Goal: Transaction & Acquisition: Purchase product/service

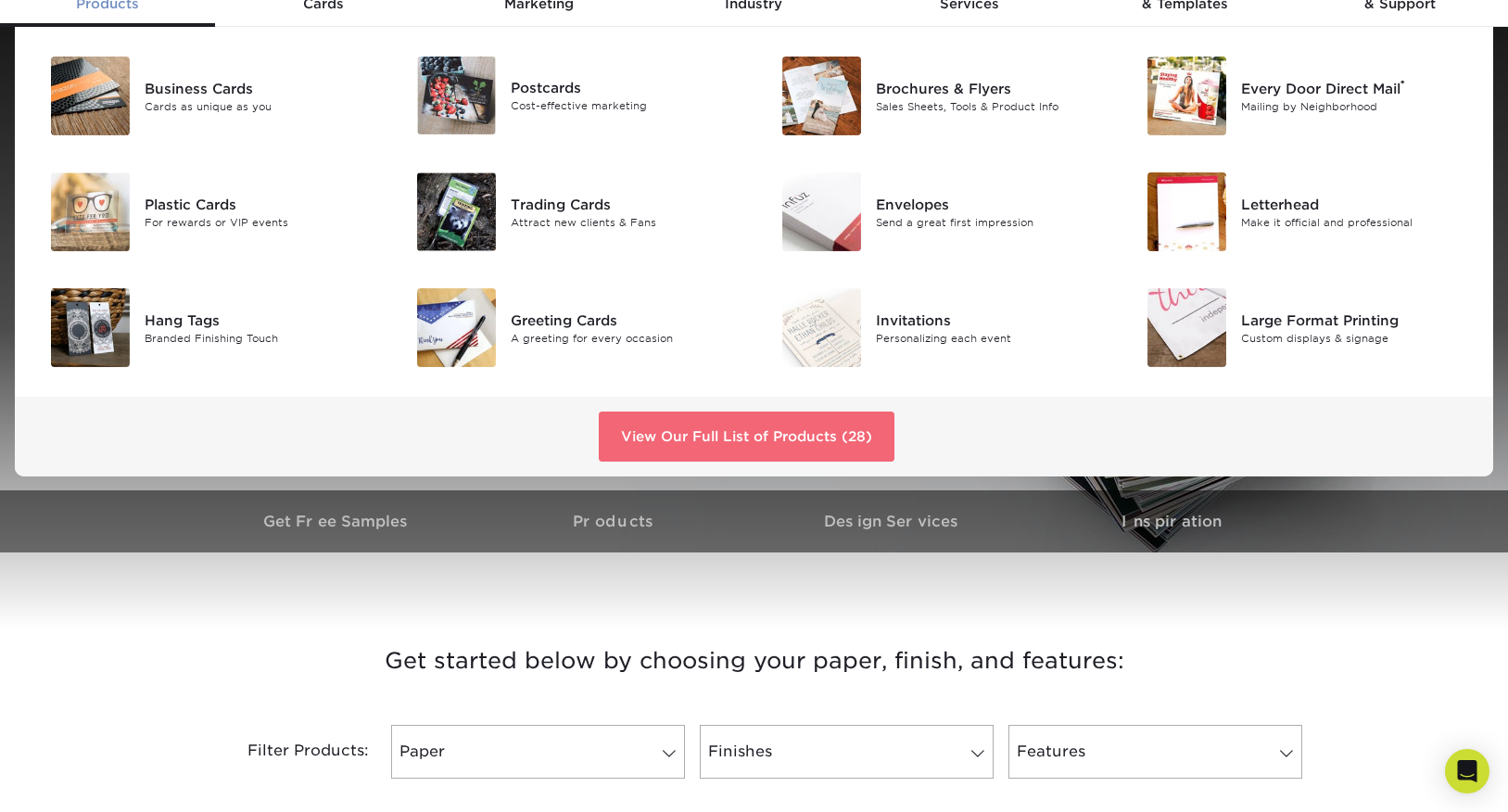
scroll to position [92, 0]
click at [743, 435] on link "View Our Full List of Products (28)" at bounding box center [746, 436] width 295 height 51
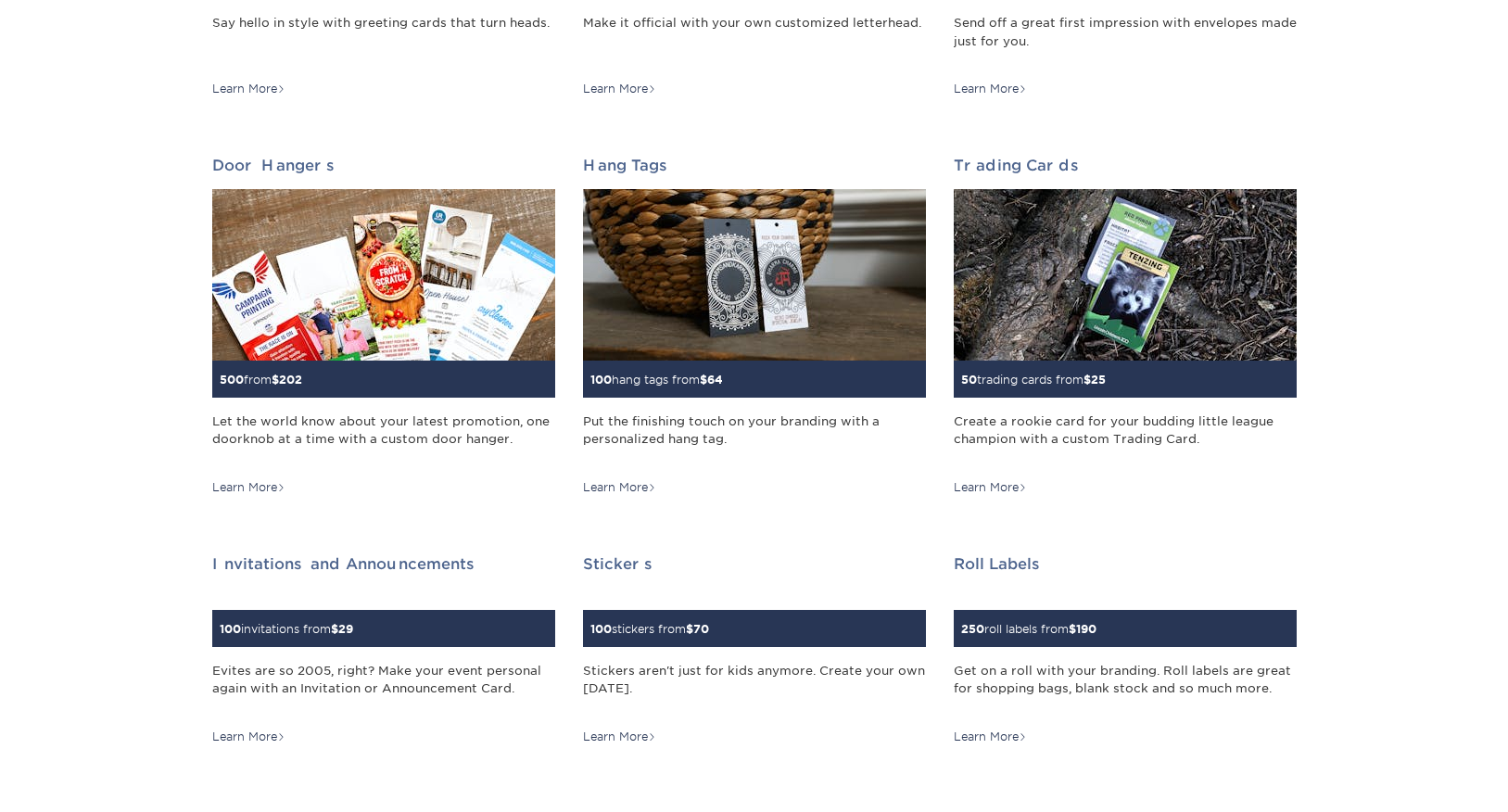
scroll to position [1390, 0]
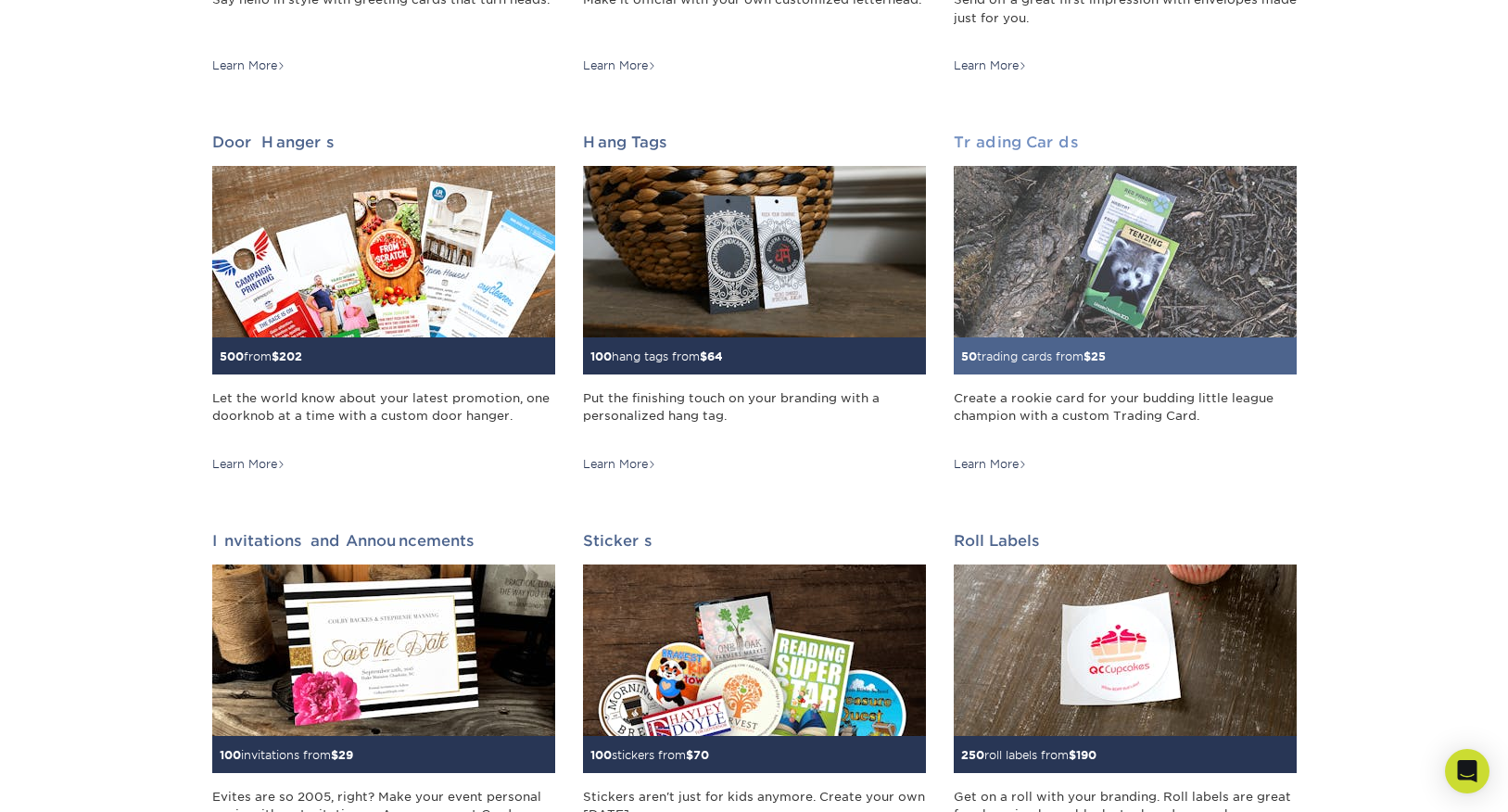
click at [1066, 315] on img at bounding box center [1125, 252] width 343 height 172
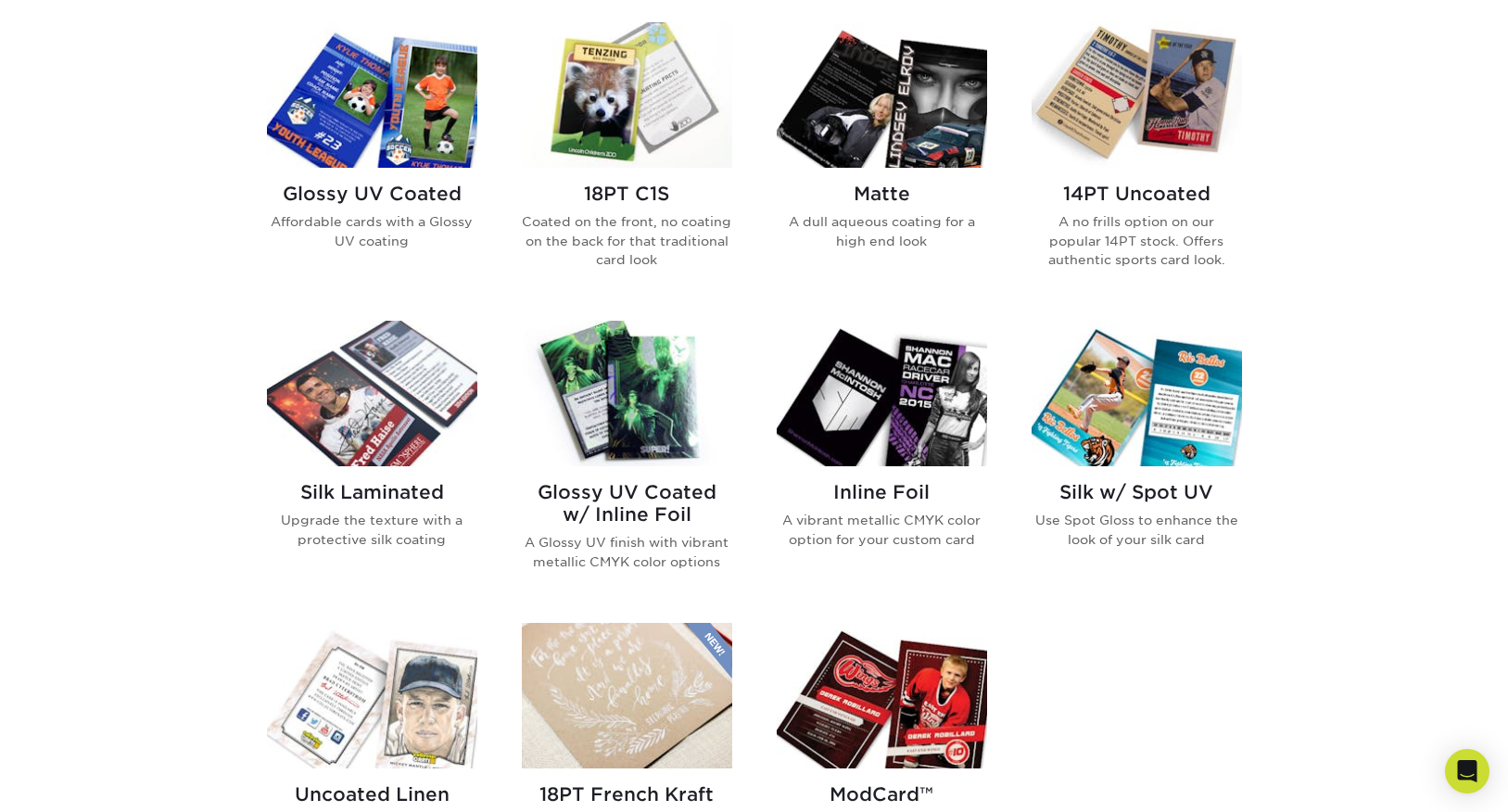
scroll to position [926, 0]
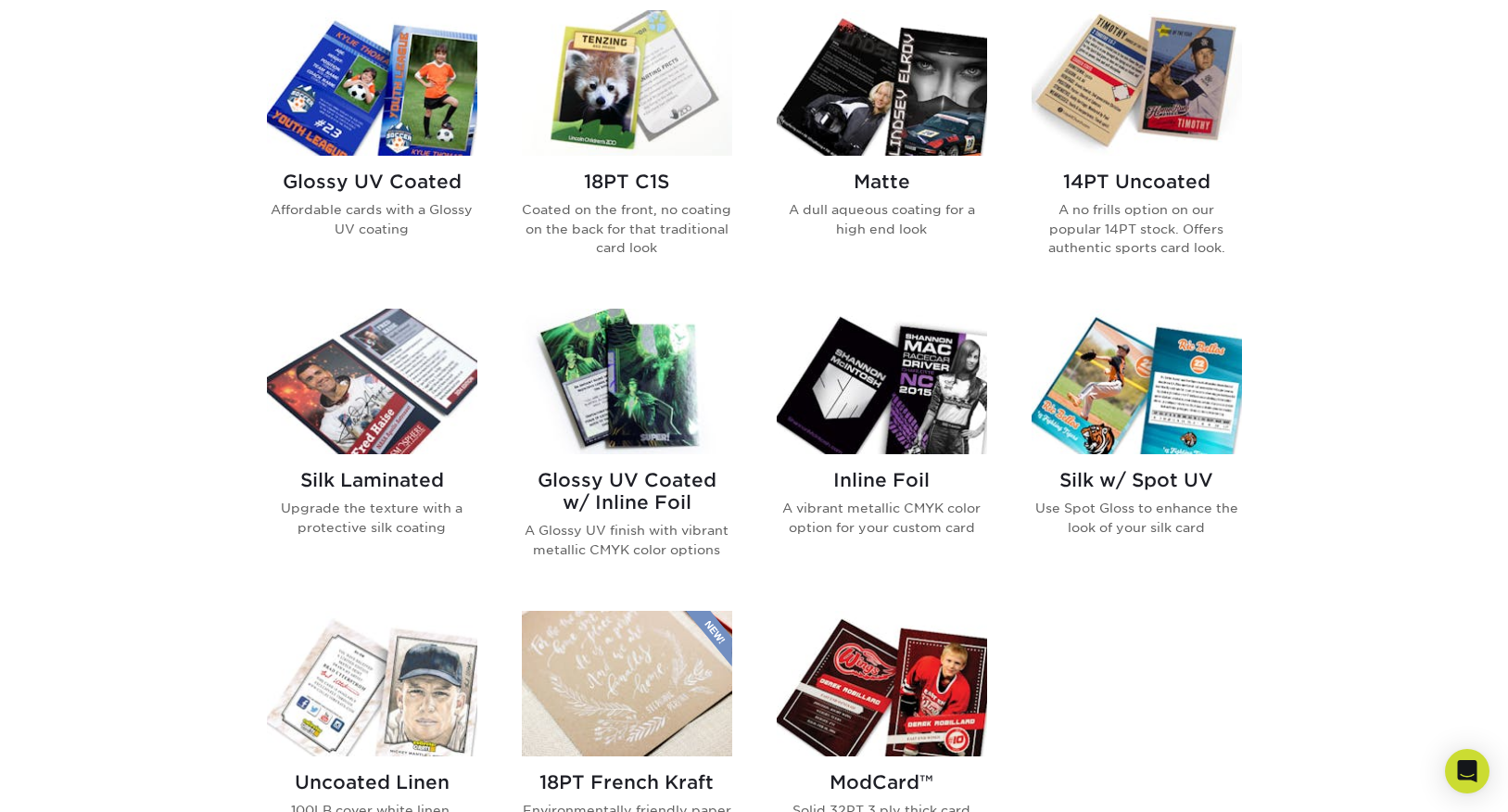
click at [426, 137] on img at bounding box center [372, 83] width 211 height 146
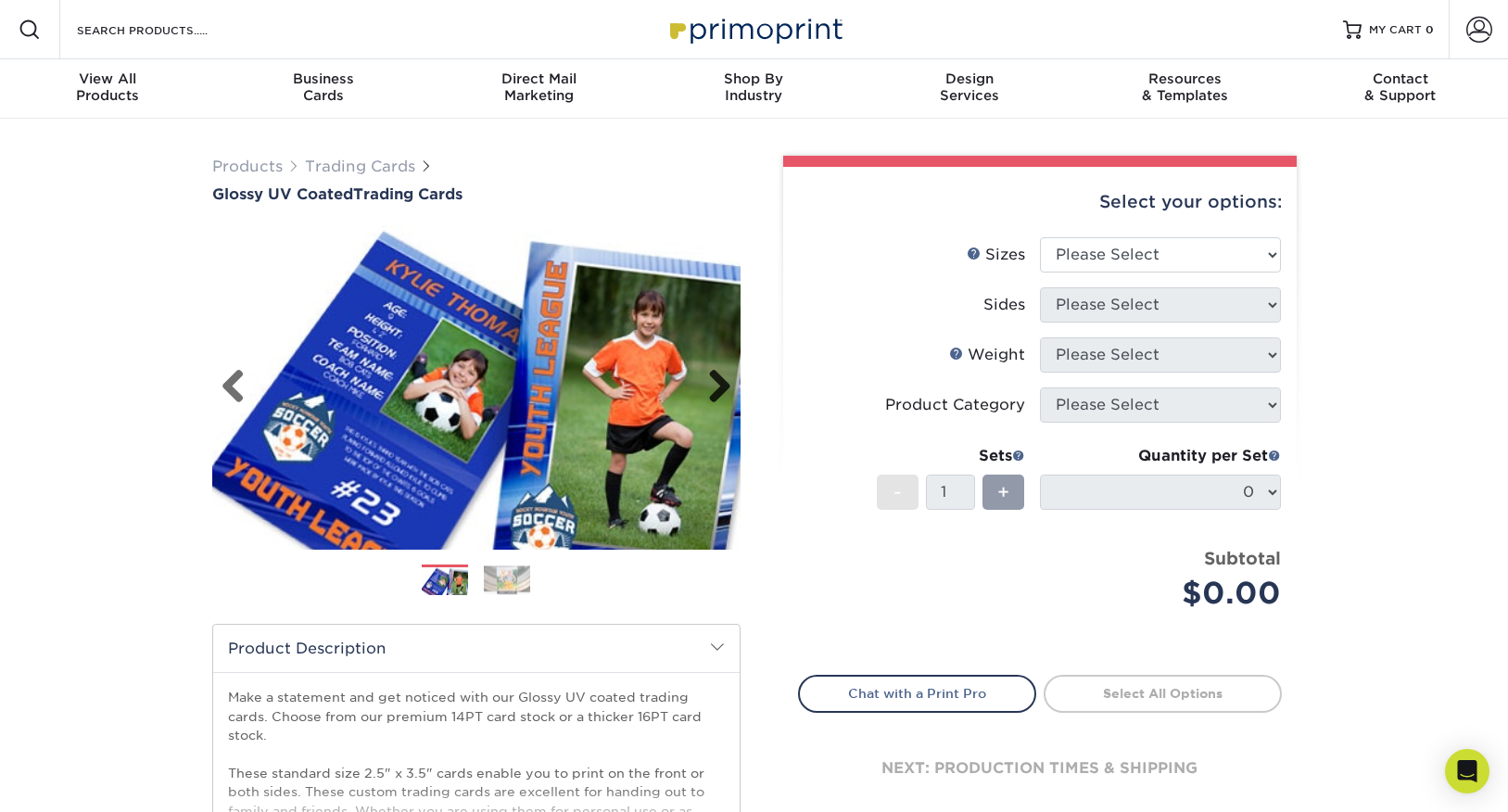
click at [704, 384] on link "Next" at bounding box center [712, 387] width 37 height 37
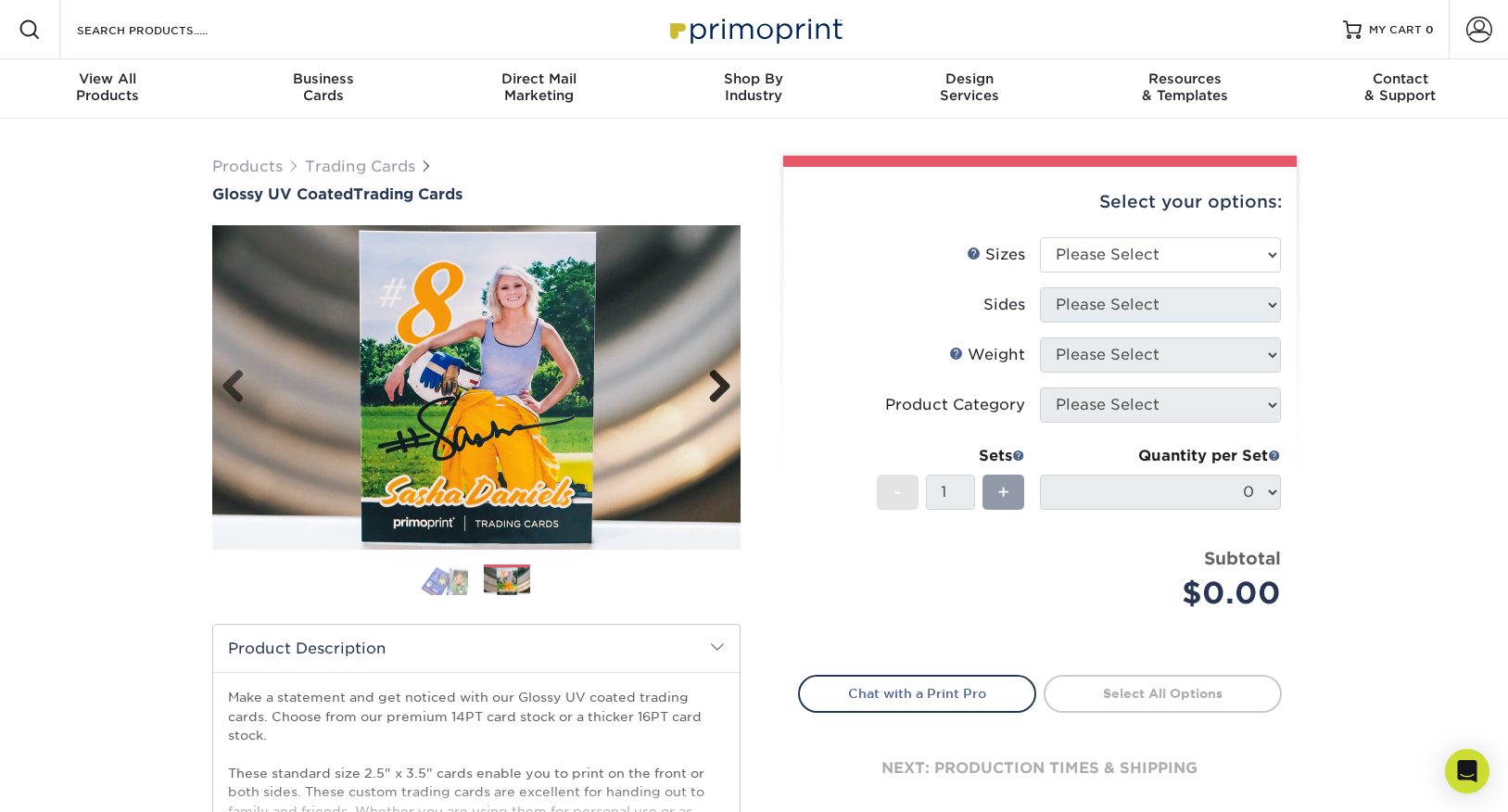
click at [714, 382] on link "Next" at bounding box center [712, 387] width 37 height 37
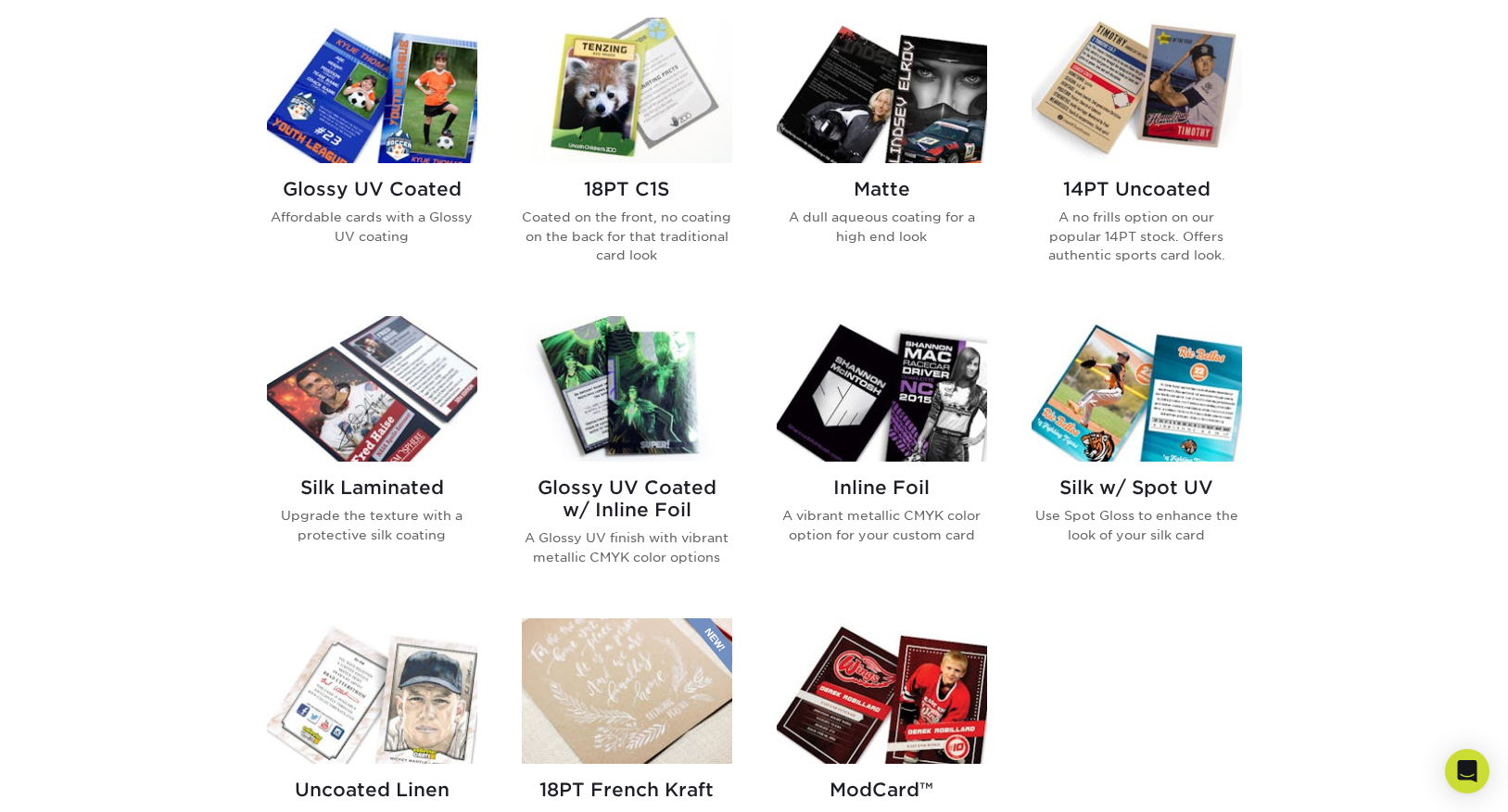
scroll to position [926, 0]
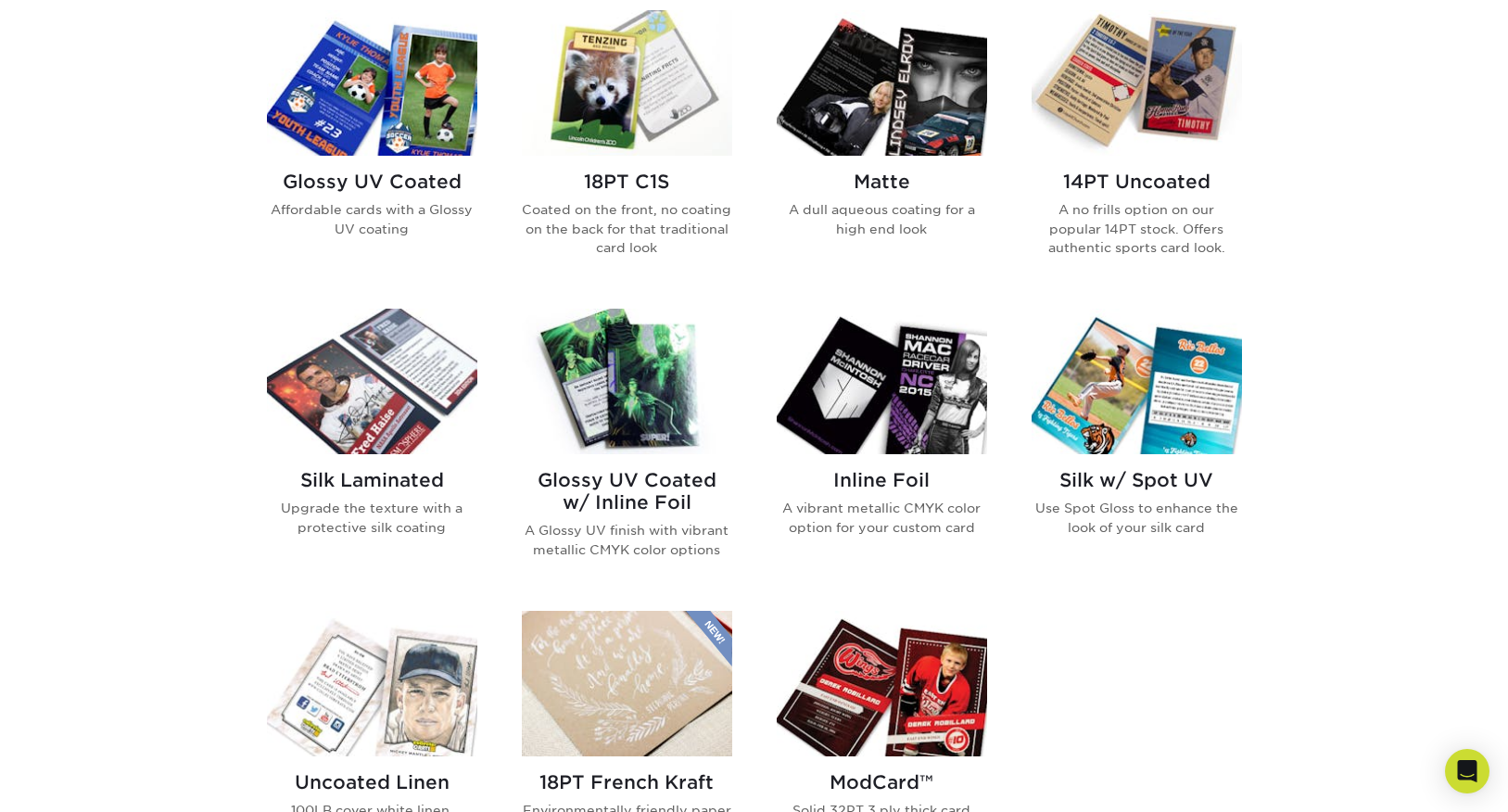
click at [401, 367] on img at bounding box center [372, 381] width 211 height 146
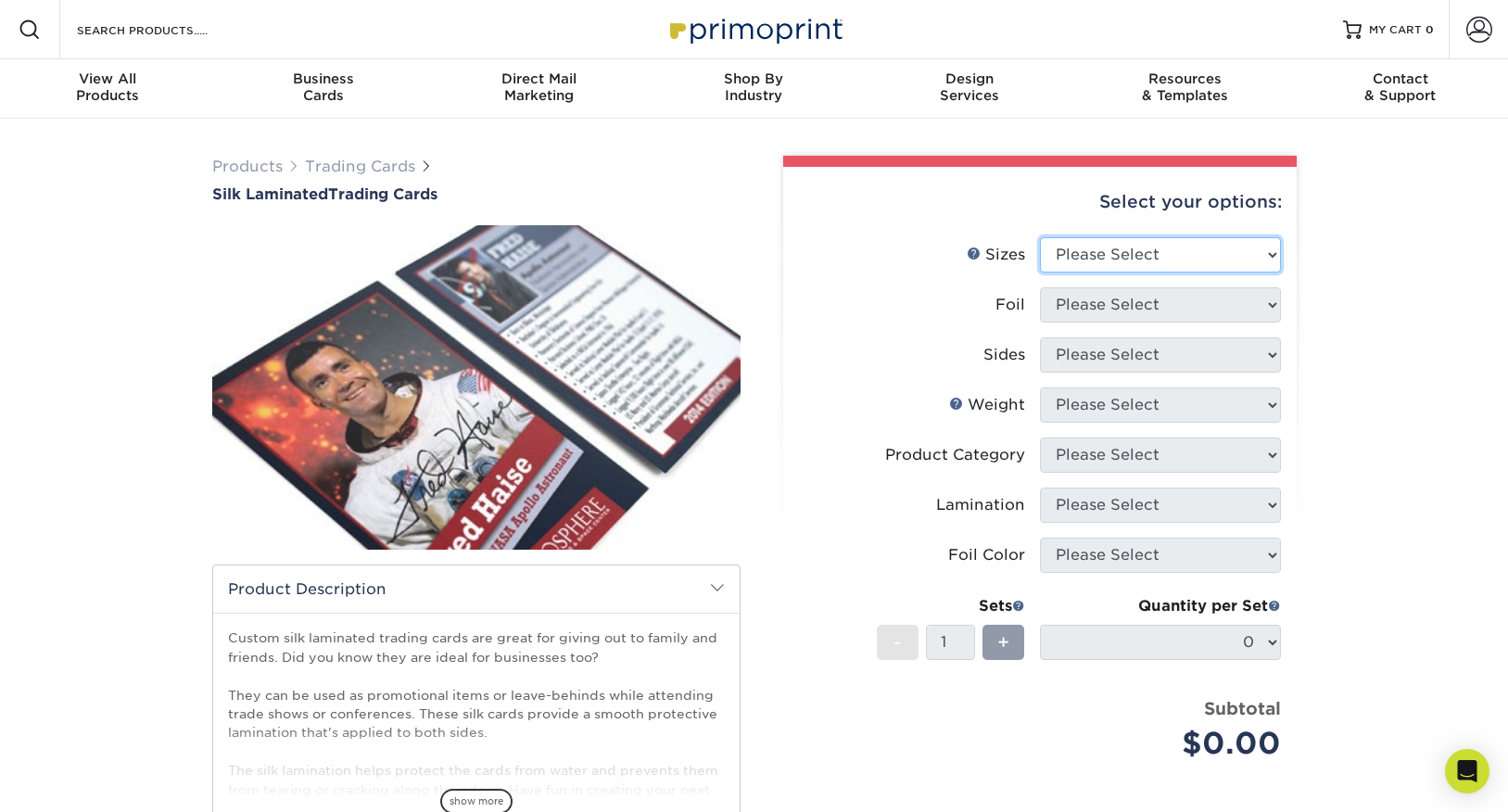
click at [1161, 262] on select "Please Select 2.5" x 3.5"" at bounding box center [1160, 254] width 241 height 35
select select "2.50x3.50"
click at [1040, 237] on select "Please Select 2.5" x 3.5"" at bounding box center [1160, 254] width 241 height 35
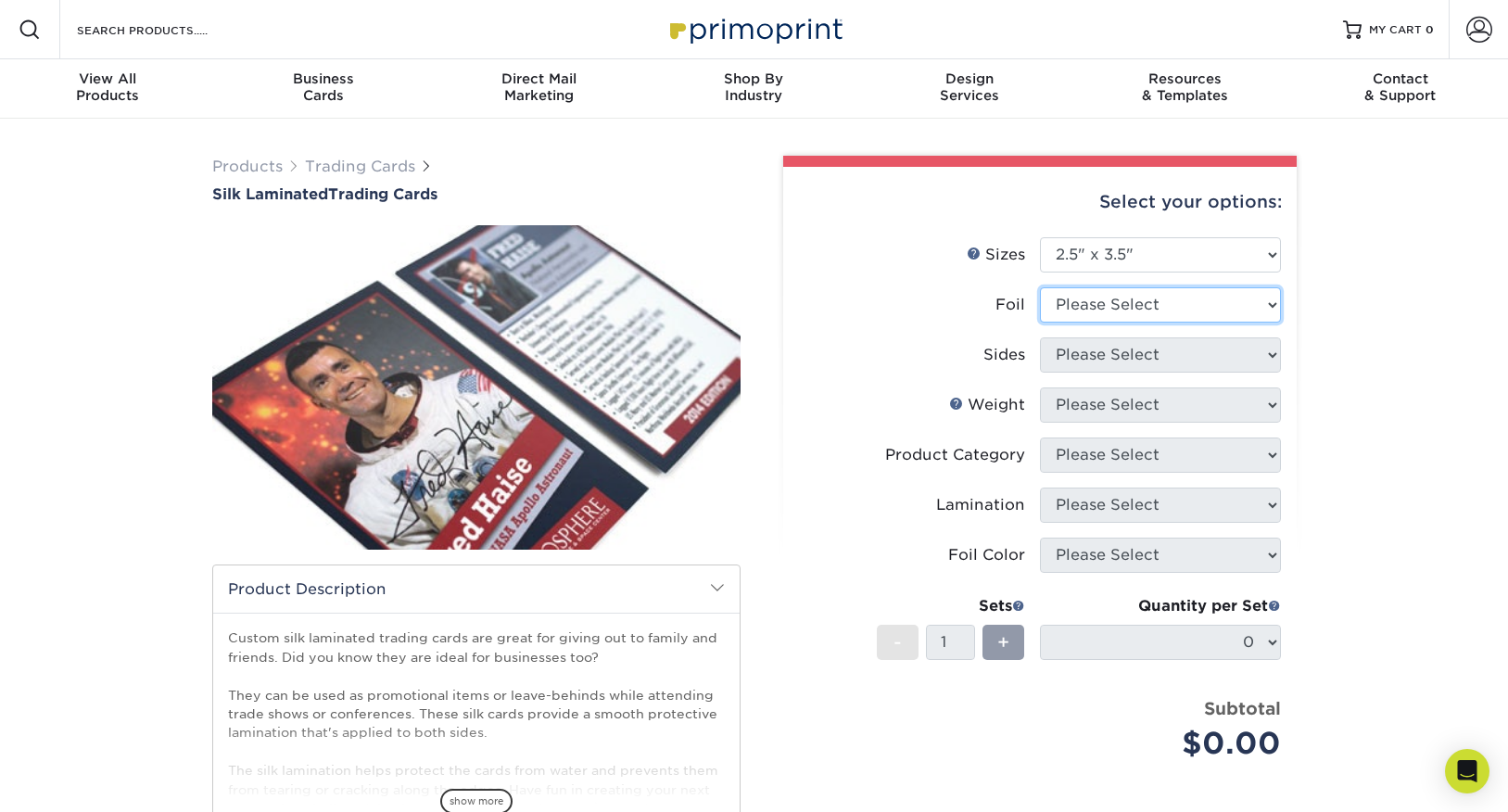
click at [1140, 303] on select "Please Select No Yes" at bounding box center [1160, 304] width 241 height 35
select select "1"
click at [1040, 287] on select "Please Select No Yes" at bounding box center [1160, 304] width 241 height 35
click at [1104, 366] on select "Please Select Print Both Sides - Foil Both Sides Print Both Sides - Foil Front …" at bounding box center [1160, 355] width 241 height 35
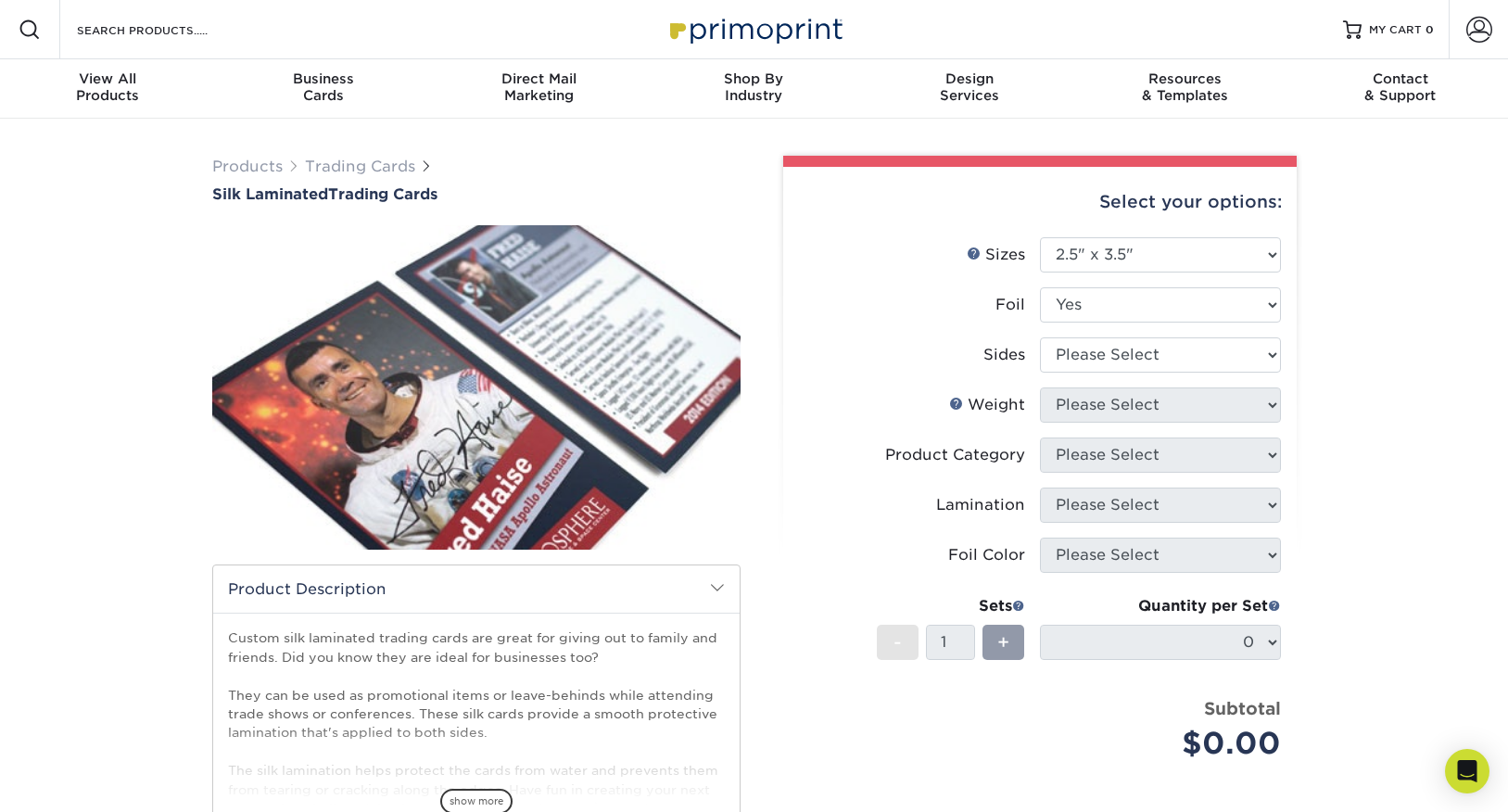
click at [925, 382] on li "Sides Please Select Print Both Sides - Foil Both Sides Print Both Sides - Foil …" at bounding box center [1040, 362] width 482 height 51
click at [1197, 358] on select "Please Select Print Both Sides - Foil Both Sides Print Both Sides - Foil Front …" at bounding box center [1160, 355] width 241 height 35
select select "e9e9dfb3-fba1-4d60-972c-fd9ca5904d33"
click at [1040, 337] on select "Please Select Print Both Sides - Foil Both Sides Print Both Sides - Foil Front …" at bounding box center [1160, 355] width 241 height 35
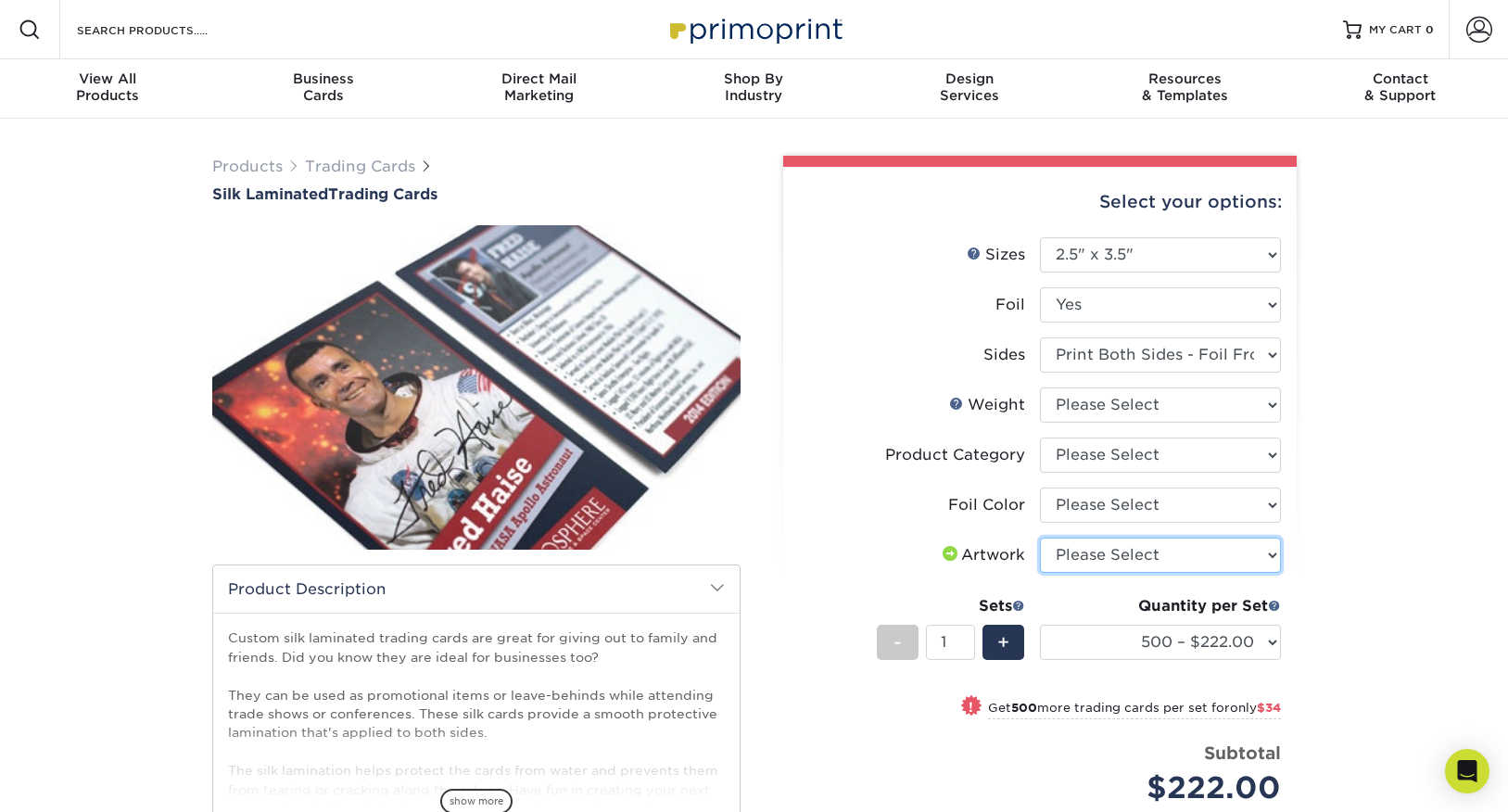
click at [1061, 558] on select "Please Select I will upload files I need a design - $100" at bounding box center [1160, 555] width 241 height 35
select select "upload"
click at [1040, 538] on select "Please Select I will upload files I need a design - $100" at bounding box center [1160, 555] width 241 height 35
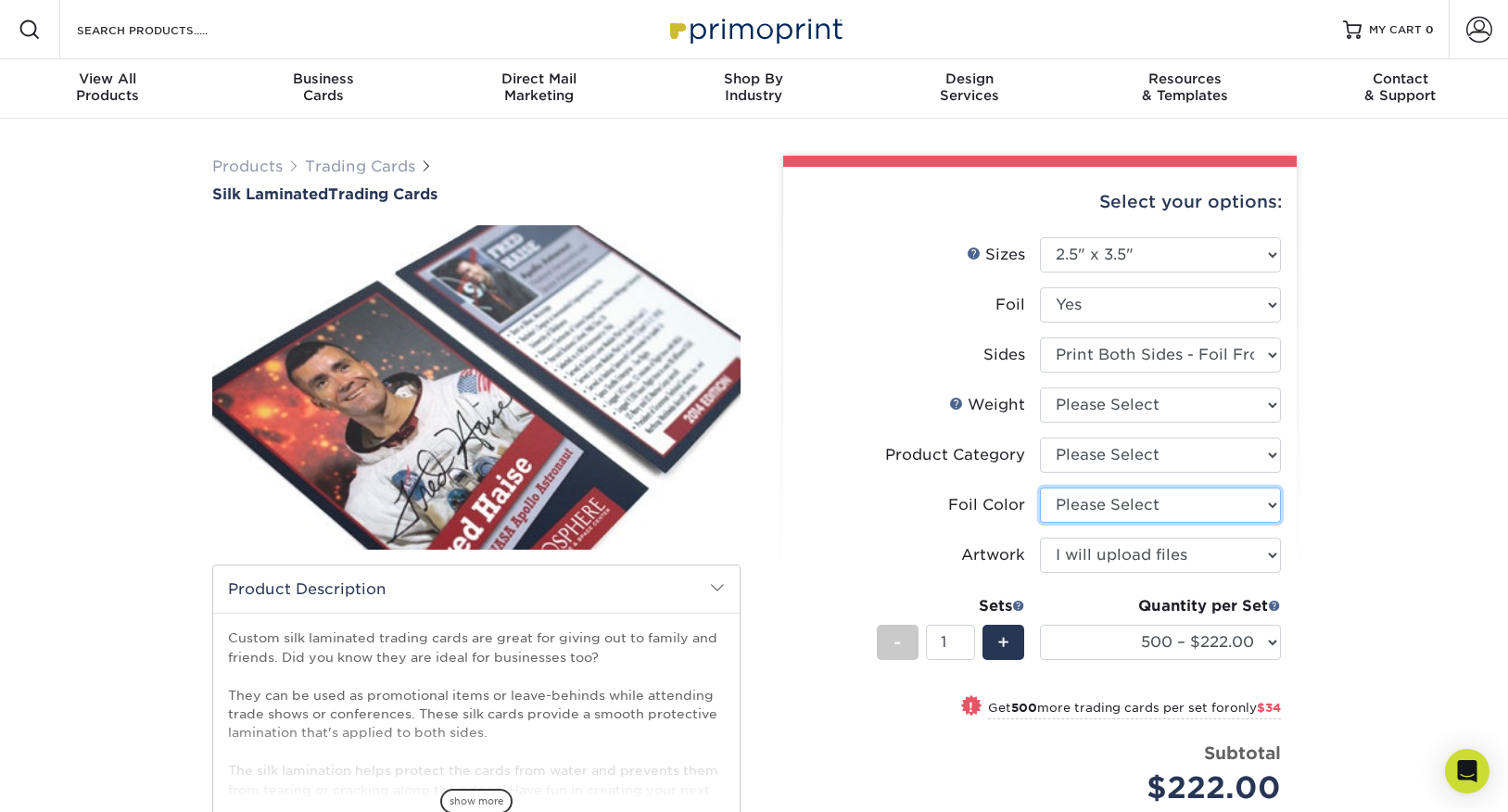
click at [1084, 515] on select "Please Select Silver Foil Rose Gold Foil Red Foil Gold Foil Copper Foil Blue Fo…" at bounding box center [1160, 504] width 241 height 35
select select "a834dd52-fe06-4ed6-9a86-5bd3c2d02515"
click at [1040, 487] on select "Please Select Silver Foil Rose Gold Foil Red Foil Gold Foil Copper Foil Blue Fo…" at bounding box center [1160, 504] width 241 height 35
click at [1120, 453] on select "Please Select Trading Cards" at bounding box center [1160, 455] width 241 height 35
select select "c2f9bce9-36c2-409d-b101-c29d9d031e18"
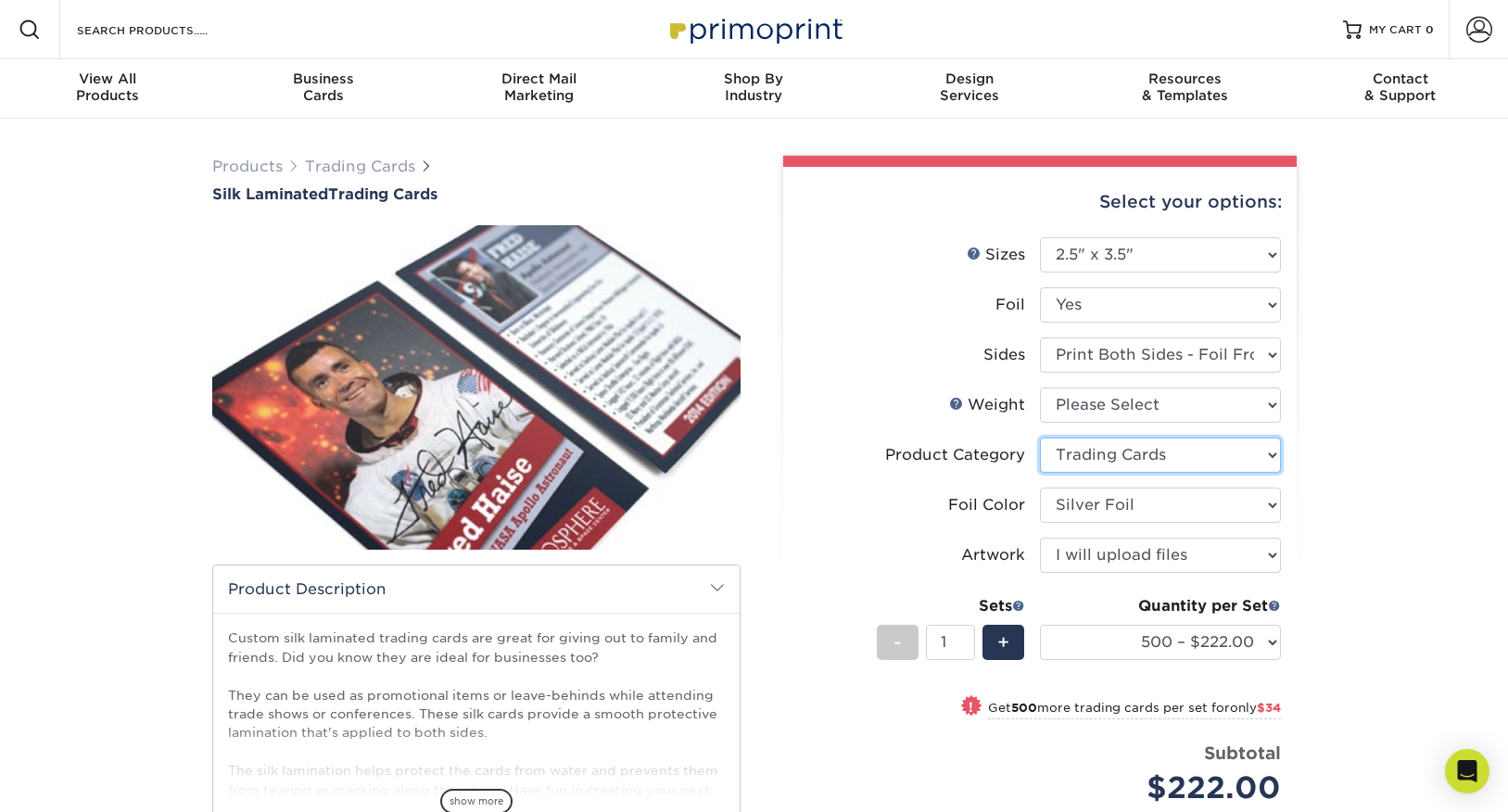
click at [1040, 437] on select "Please Select Trading Cards" at bounding box center [1160, 455] width 241 height 35
click at [1111, 410] on select "Please Select 16PT" at bounding box center [1160, 404] width 241 height 35
select select "16PT"
click at [1040, 387] on select "Please Select 16PT" at bounding box center [1160, 404] width 241 height 35
select select "-1"
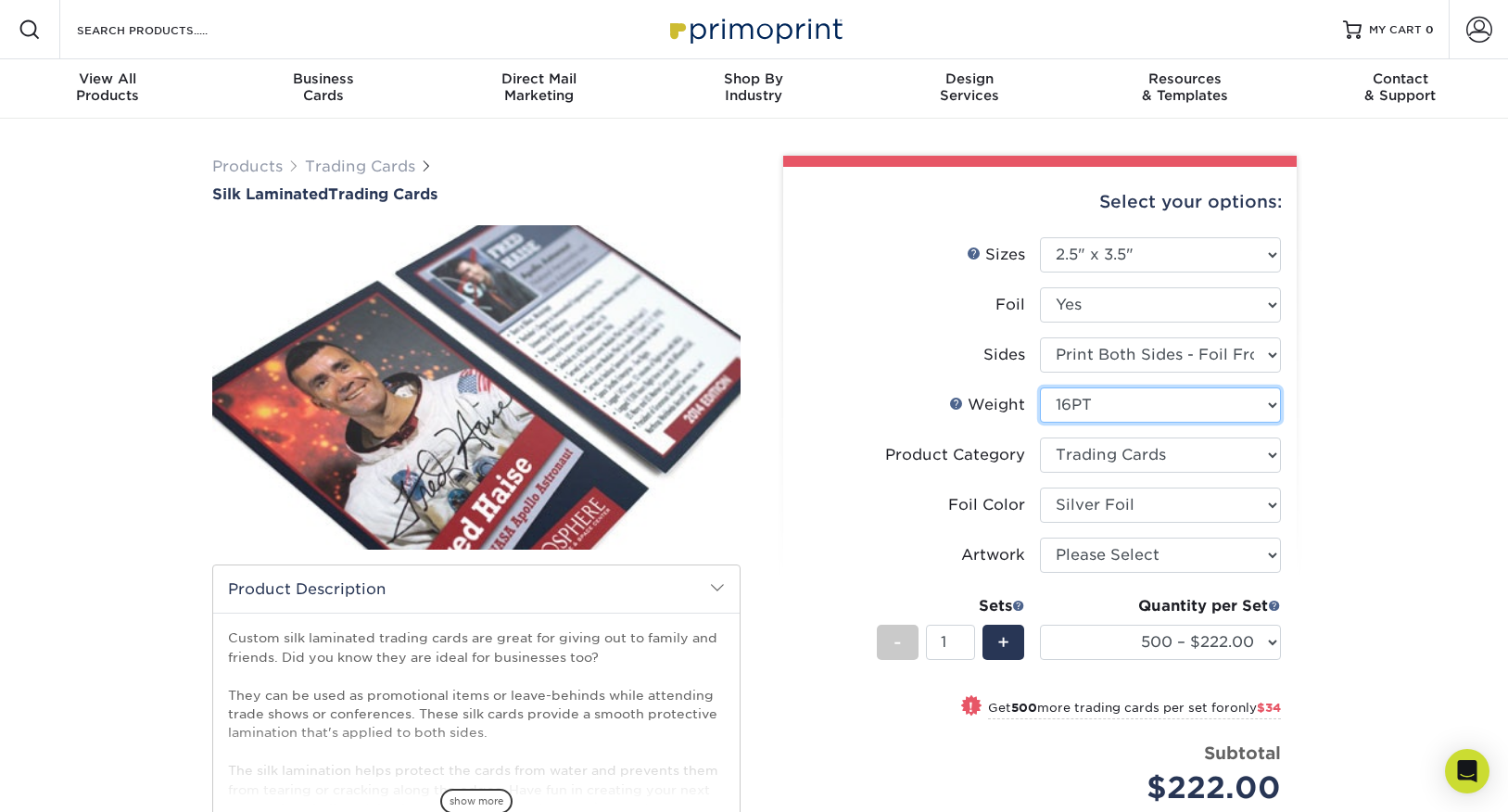
select select "-1"
